Goal: Download file/media

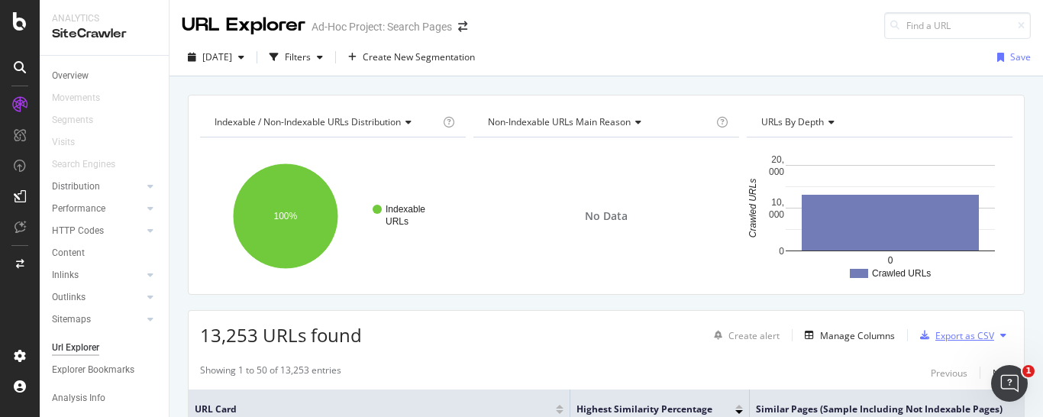
click at [949, 332] on div "Export as CSV" at bounding box center [964, 335] width 59 height 13
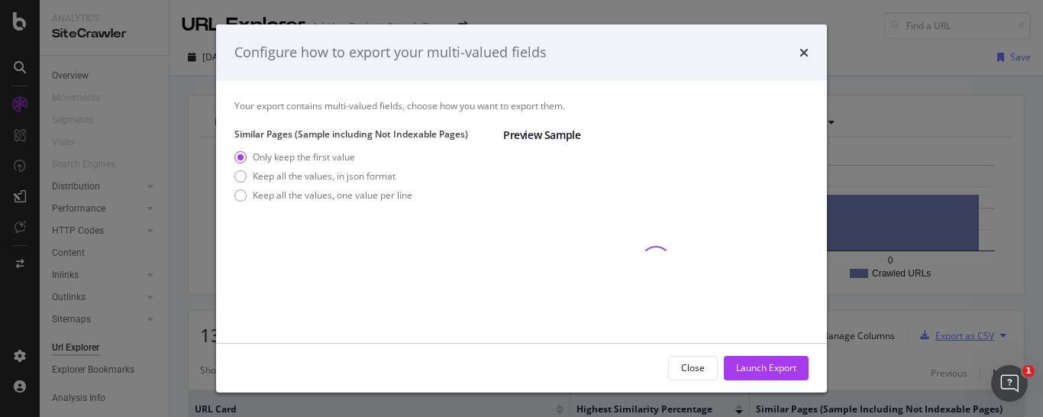
scroll to position [114, 0]
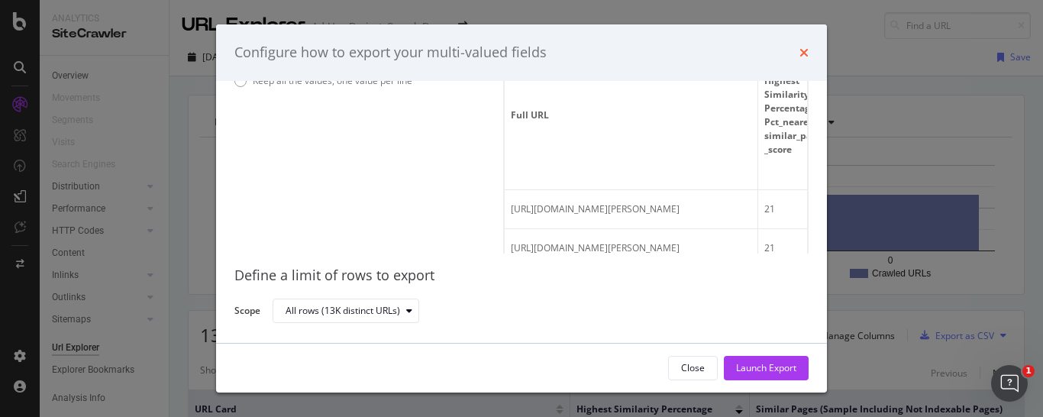
click at [800, 56] on icon "times" at bounding box center [803, 53] width 9 height 12
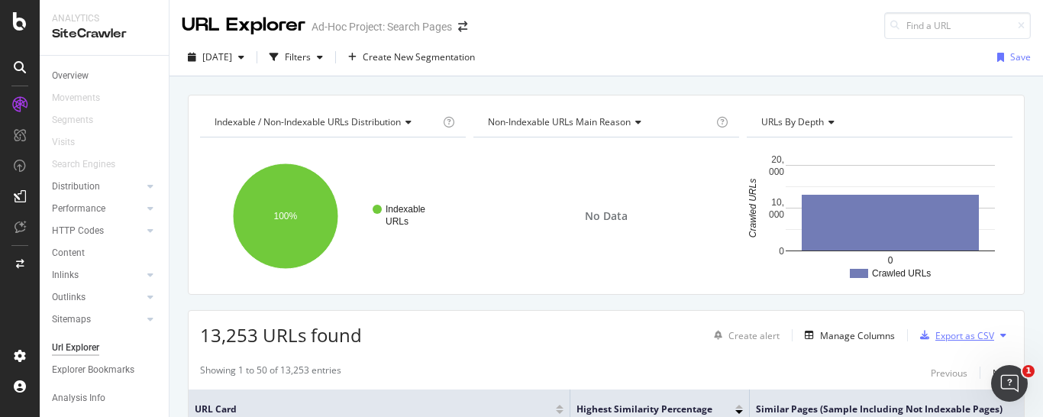
scroll to position [234, 0]
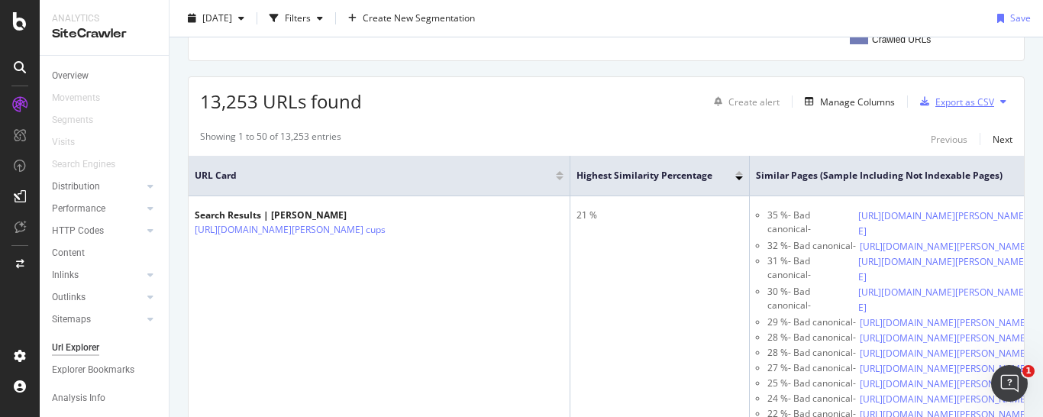
click at [940, 99] on div "Export as CSV" at bounding box center [964, 101] width 59 height 13
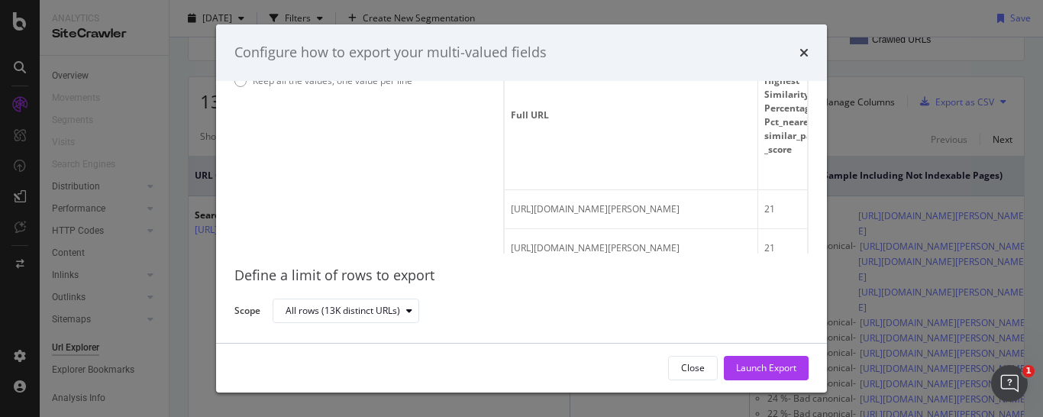
scroll to position [0, 0]
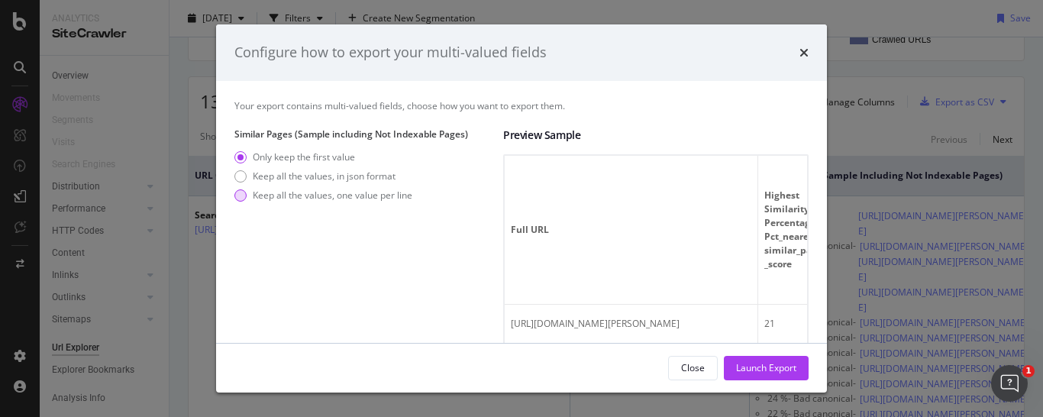
click at [237, 195] on div "modal" at bounding box center [240, 195] width 12 height 12
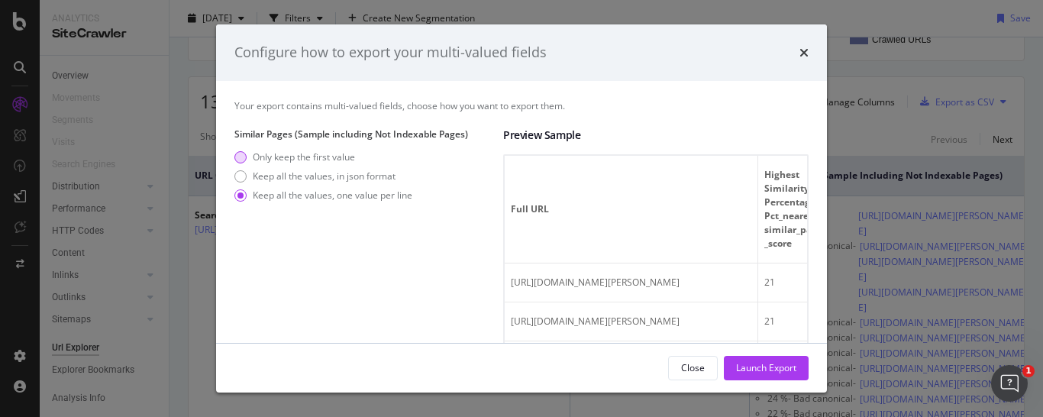
click at [244, 156] on div "Only keep the first value" at bounding box center [240, 157] width 12 height 12
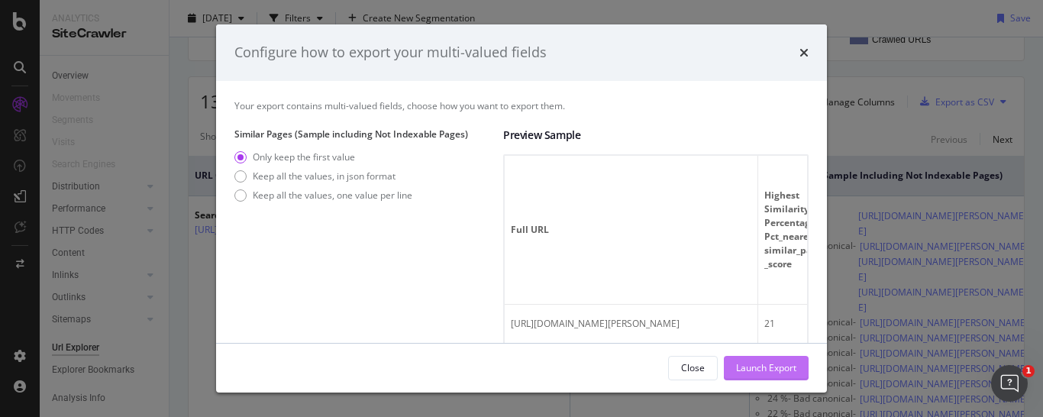
click at [762, 370] on div "Launch Export" at bounding box center [766, 367] width 60 height 13
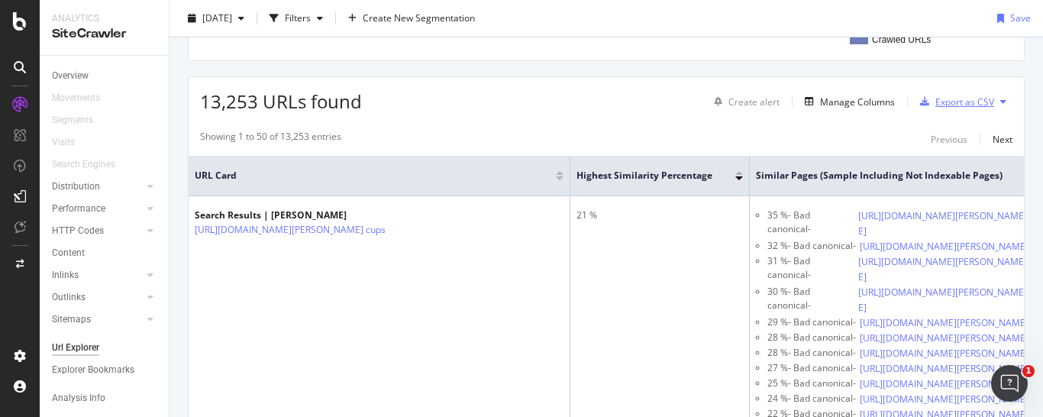
scroll to position [234, 0]
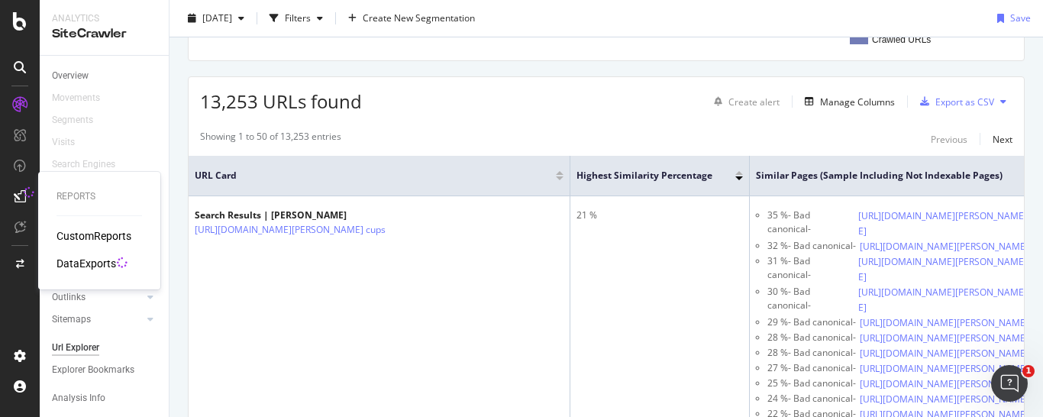
click at [76, 260] on div "DataExports" at bounding box center [86, 263] width 60 height 15
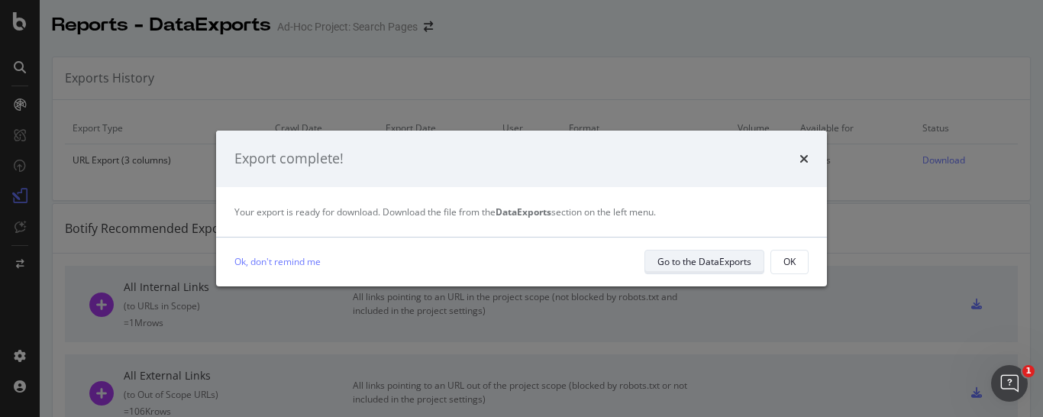
click at [729, 259] on div "Go to the DataExports" at bounding box center [704, 261] width 94 height 13
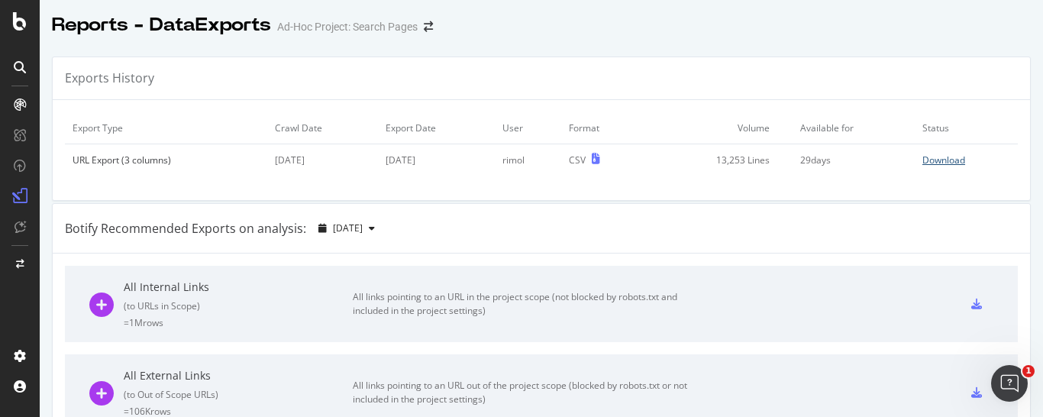
click at [933, 162] on div "Download" at bounding box center [943, 159] width 43 height 13
